Goal: Find specific page/section: Find specific page/section

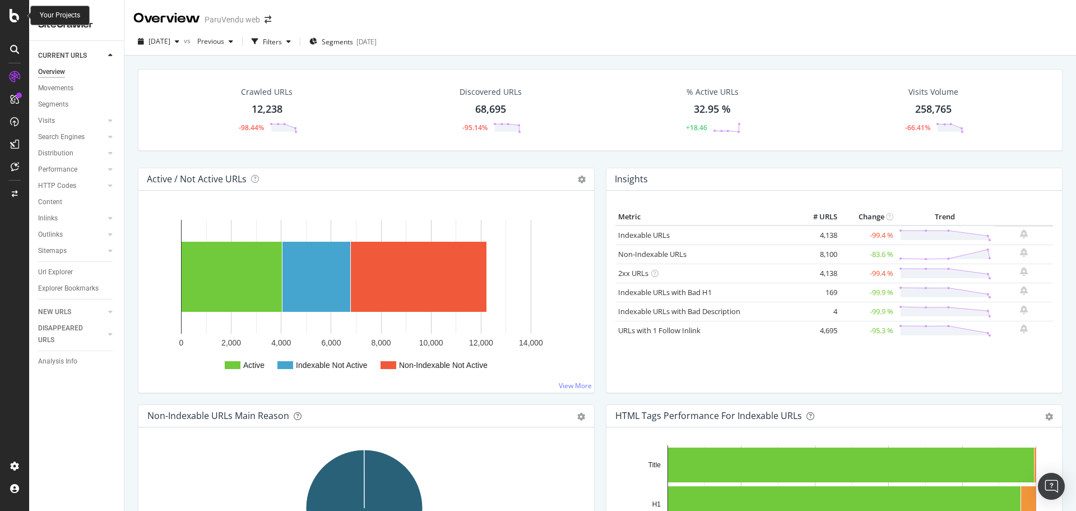
click at [14, 14] on icon at bounding box center [15, 15] width 10 height 13
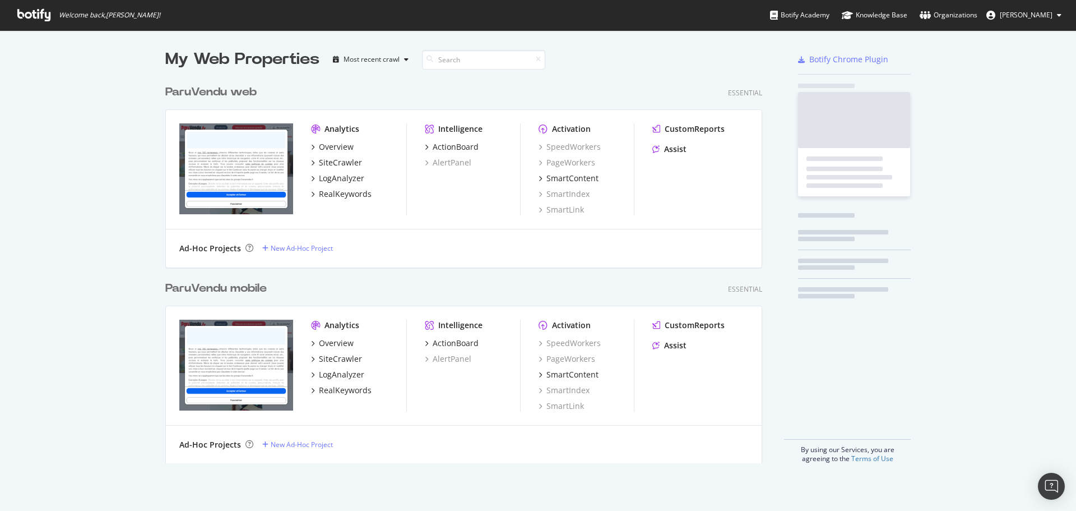
scroll to position [502, 1059]
